Goal: Find specific page/section: Find specific page/section

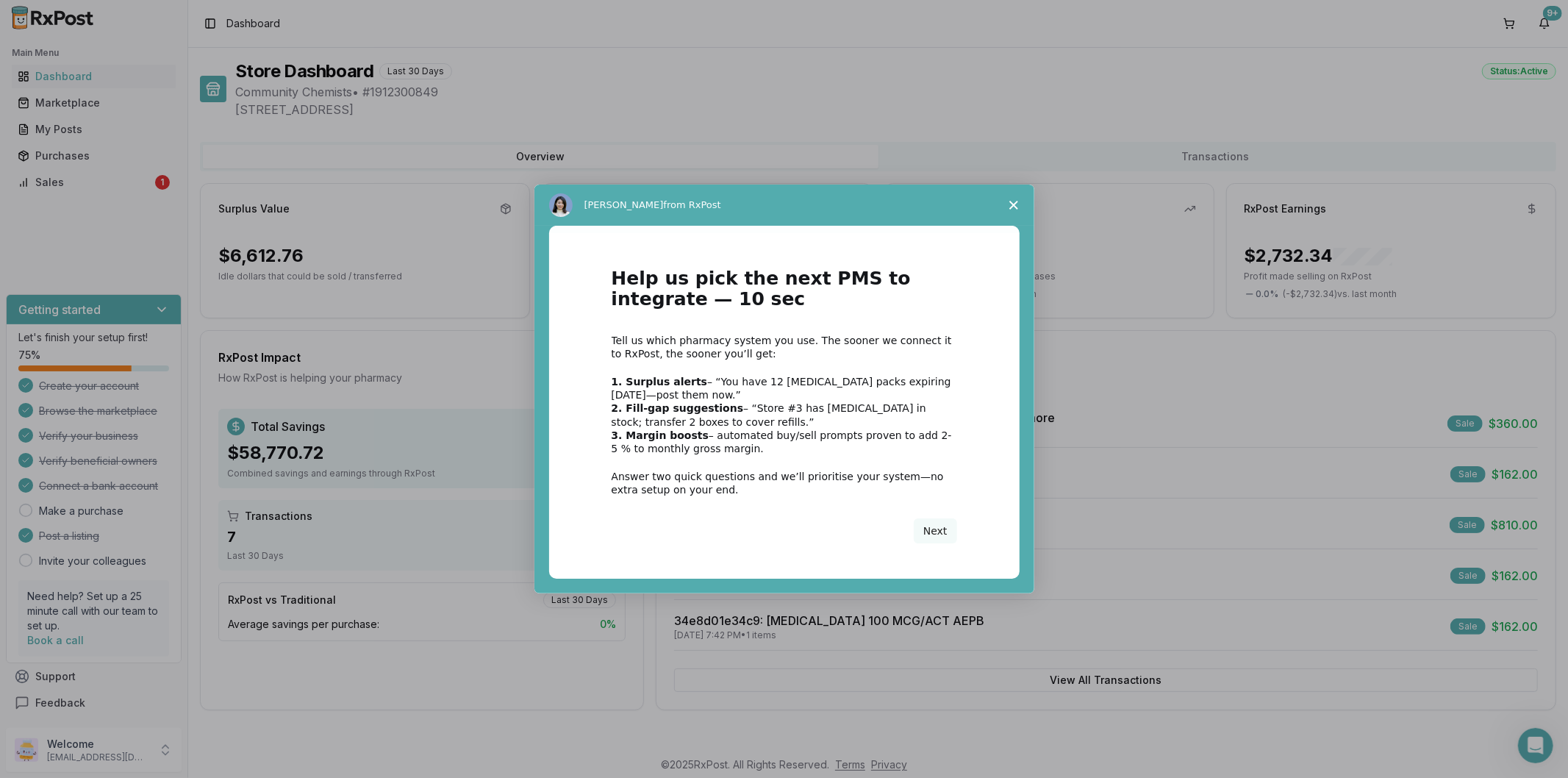
click at [1008, 207] on span "Close survey" at bounding box center [1014, 205] width 41 height 41
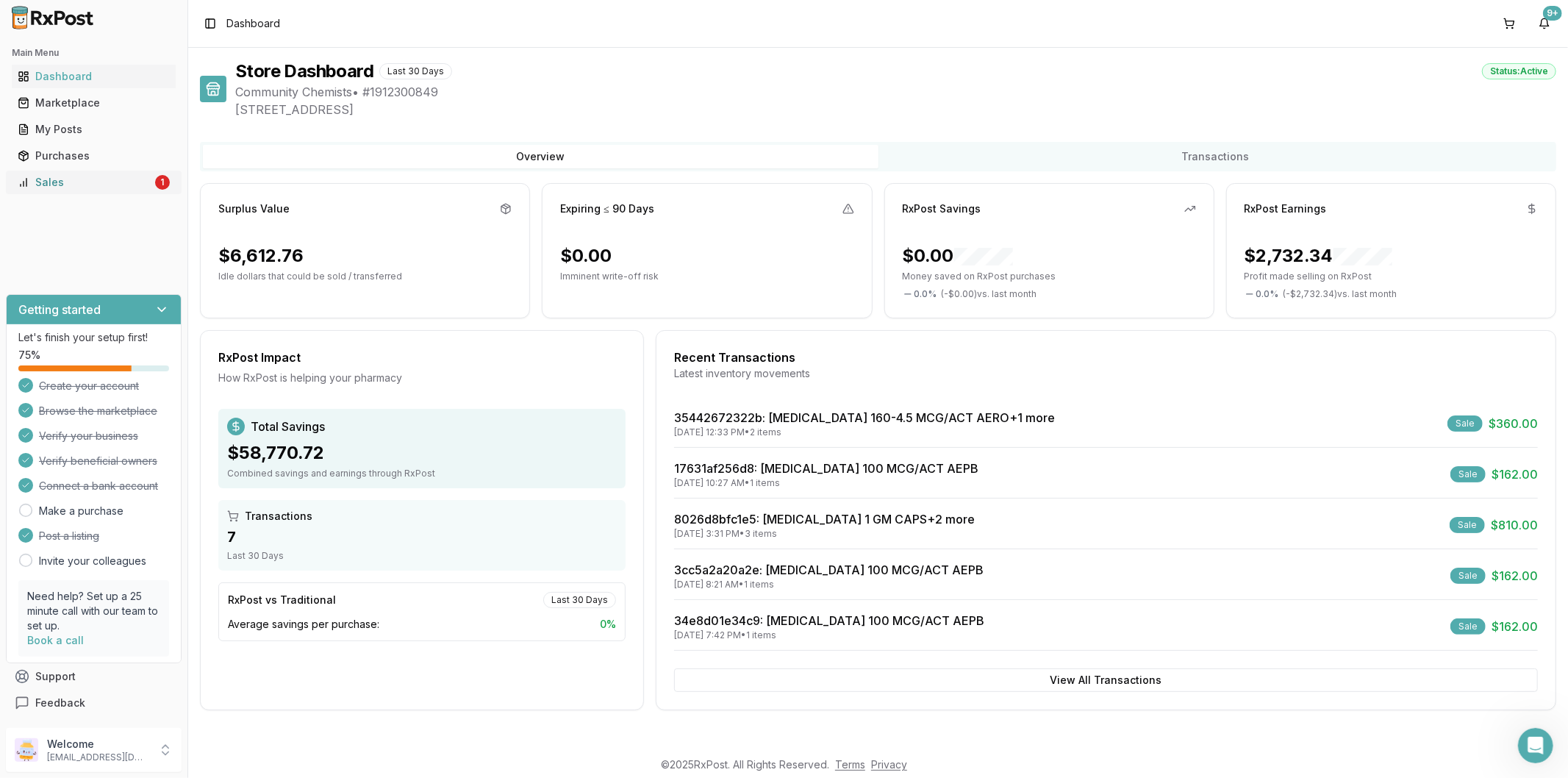
click at [100, 178] on div "Sales" at bounding box center [85, 182] width 135 height 15
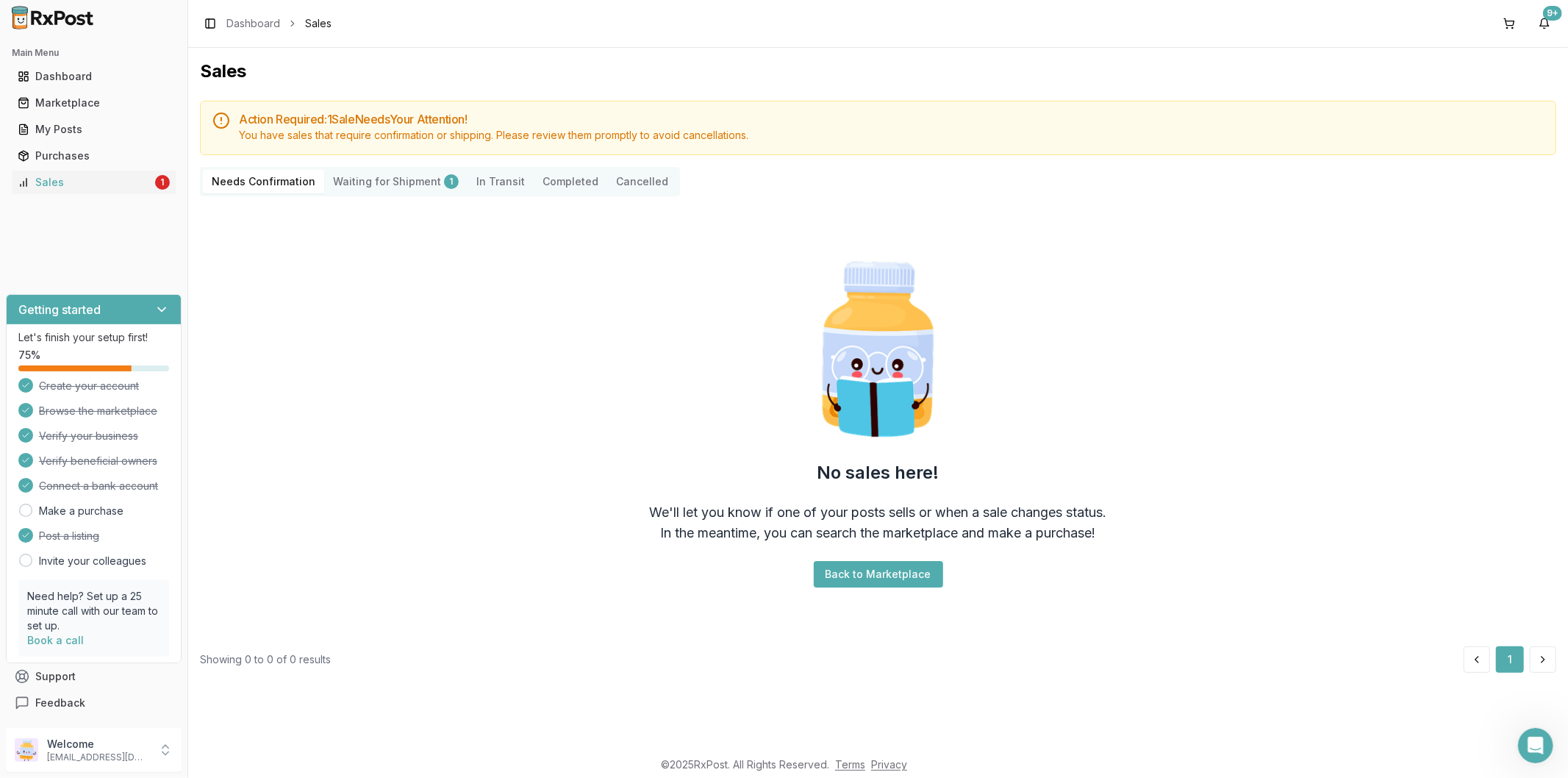
click at [364, 180] on Shipment "Waiting for Shipment 1" at bounding box center [395, 181] width 143 height 24
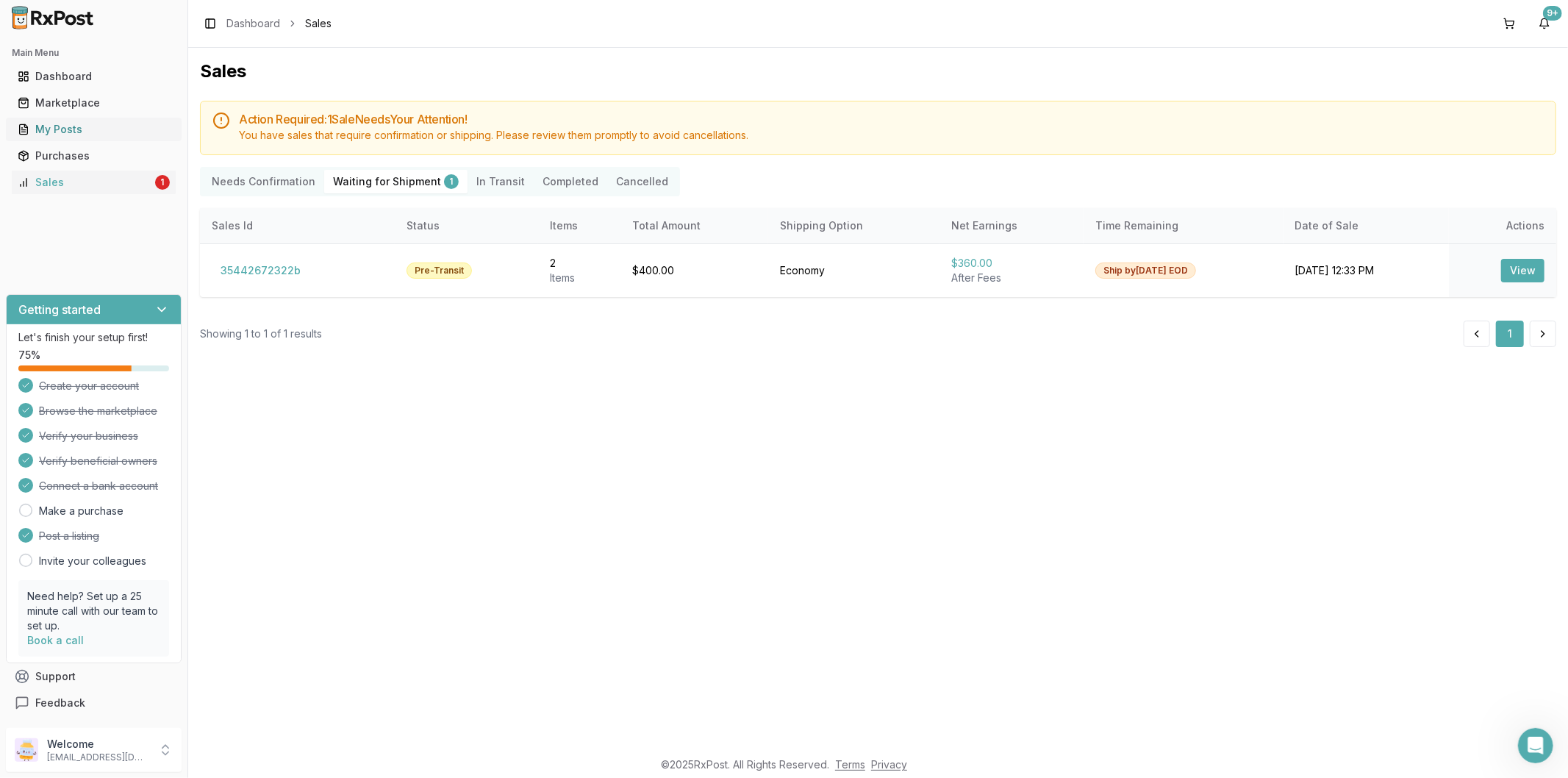
click at [64, 123] on div "My Posts" at bounding box center [93, 129] width 152 height 15
